Goal: Information Seeking & Learning: Learn about a topic

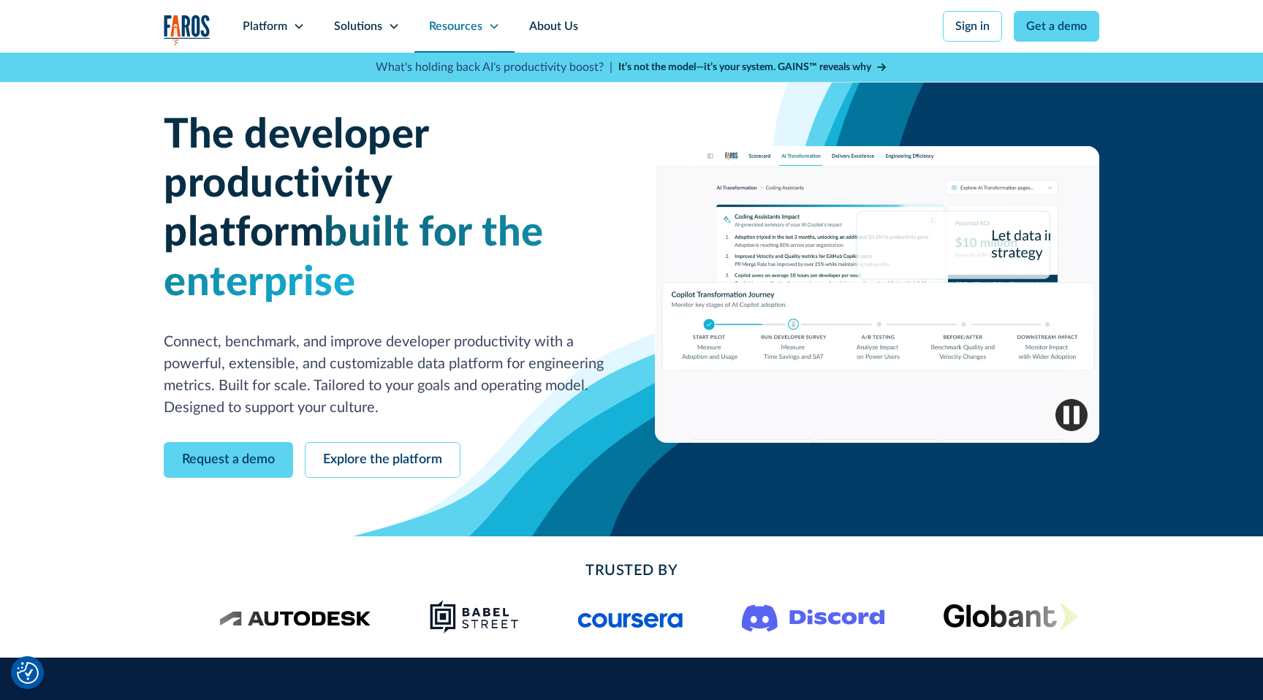
click at [490, 30] on icon at bounding box center [494, 26] width 12 height 12
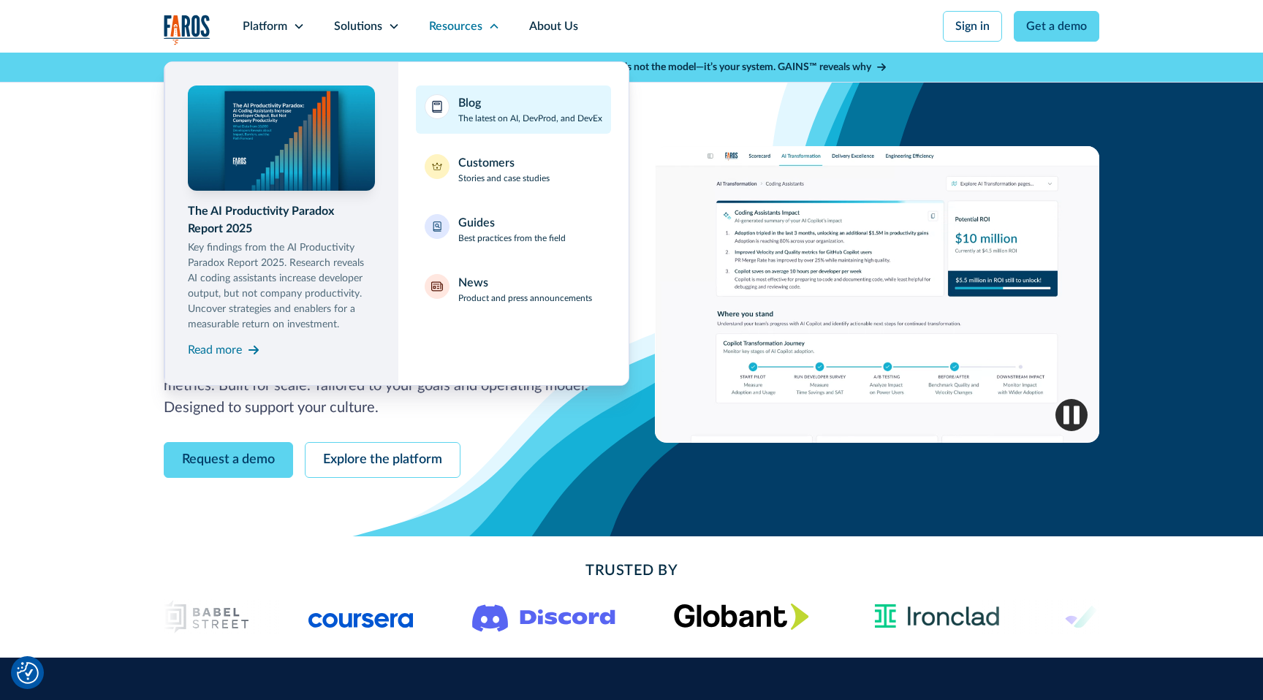
click at [474, 97] on div "Blog" at bounding box center [469, 103] width 23 height 18
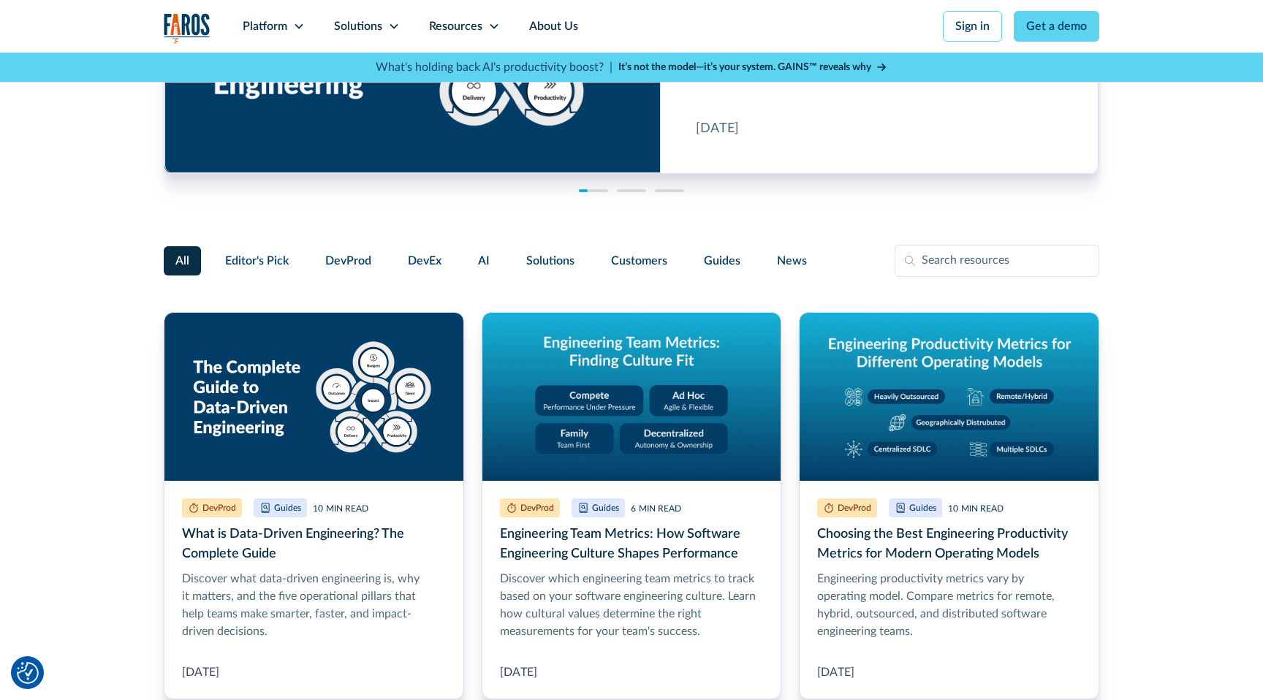
scroll to position [239, 0]
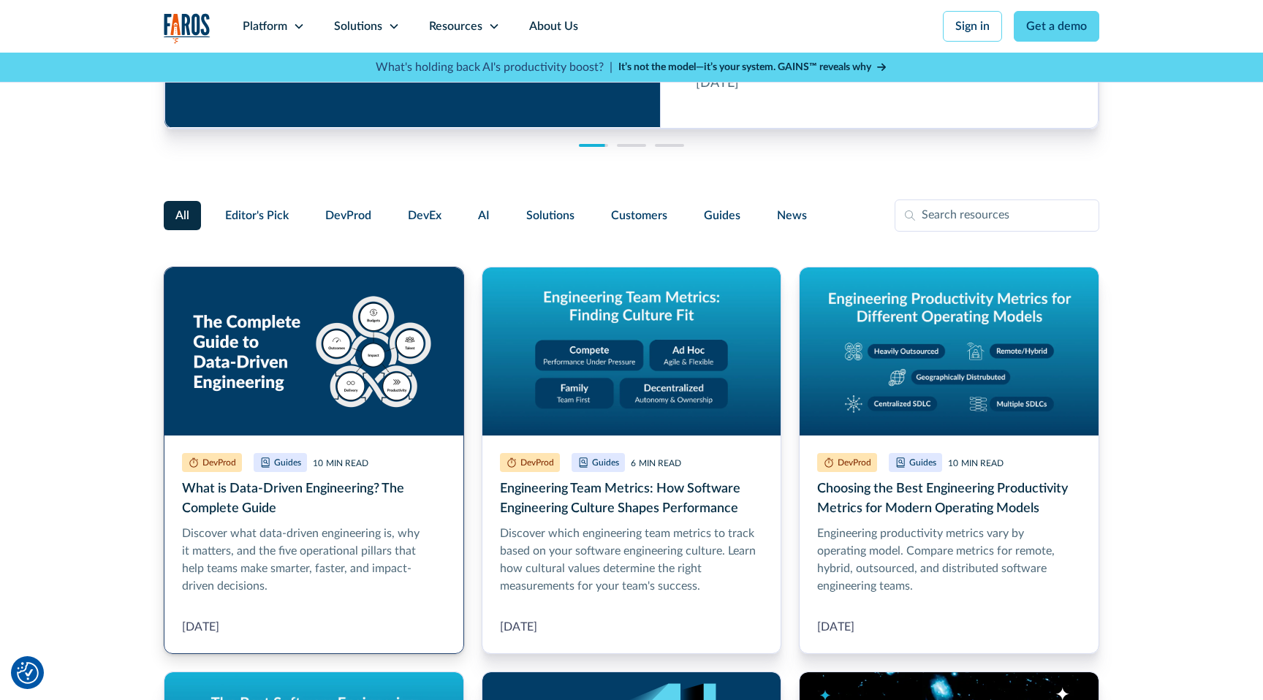
click at [381, 338] on link "What is Data-Driven Engineering? The Complete Guide" at bounding box center [314, 460] width 300 height 387
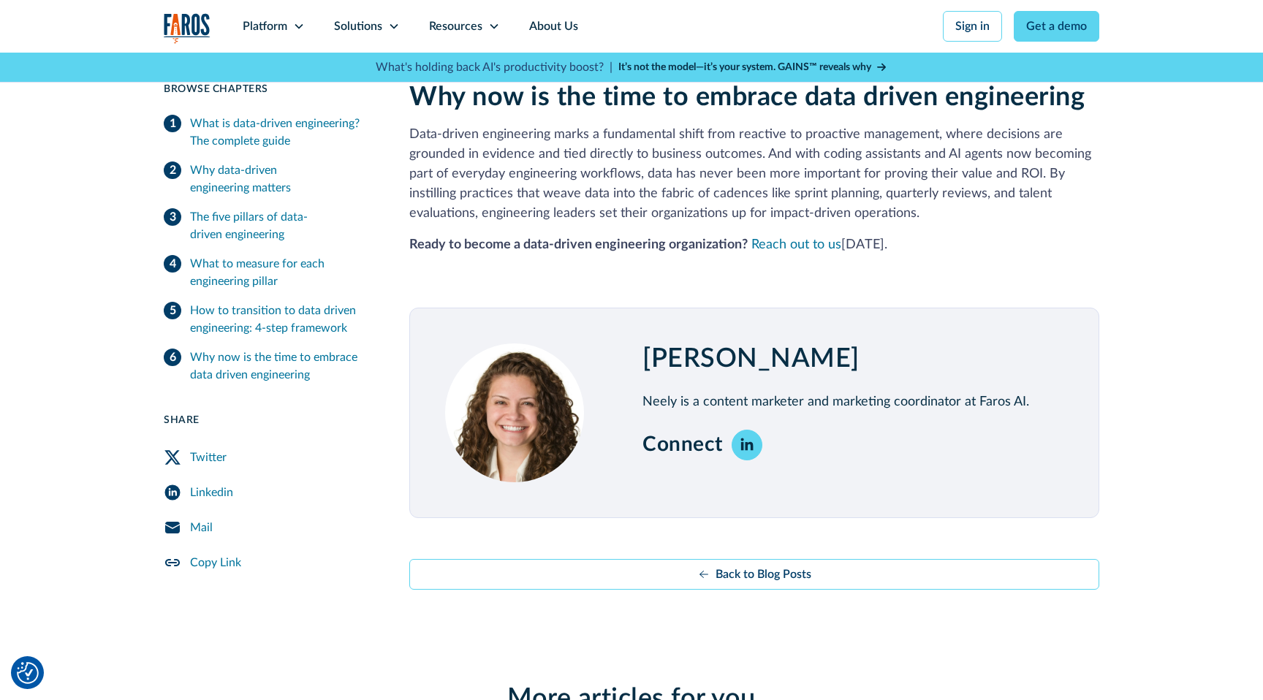
scroll to position [3210, 0]
